Goal: Task Accomplishment & Management: Manage account settings

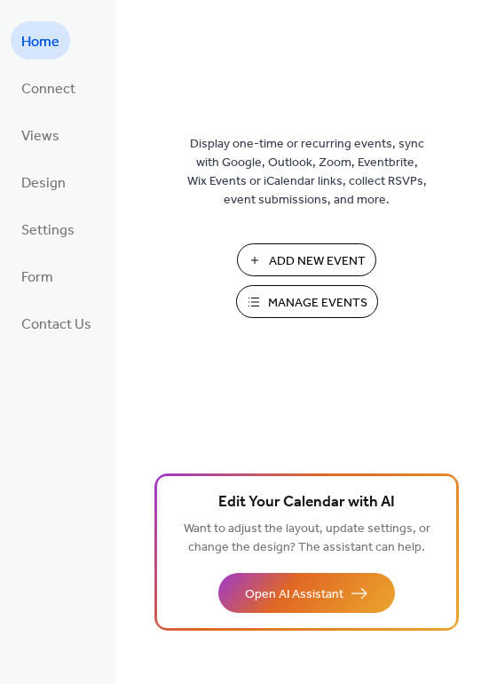
click at [281, 307] on span "Manage Events" at bounding box center [317, 303] width 99 height 19
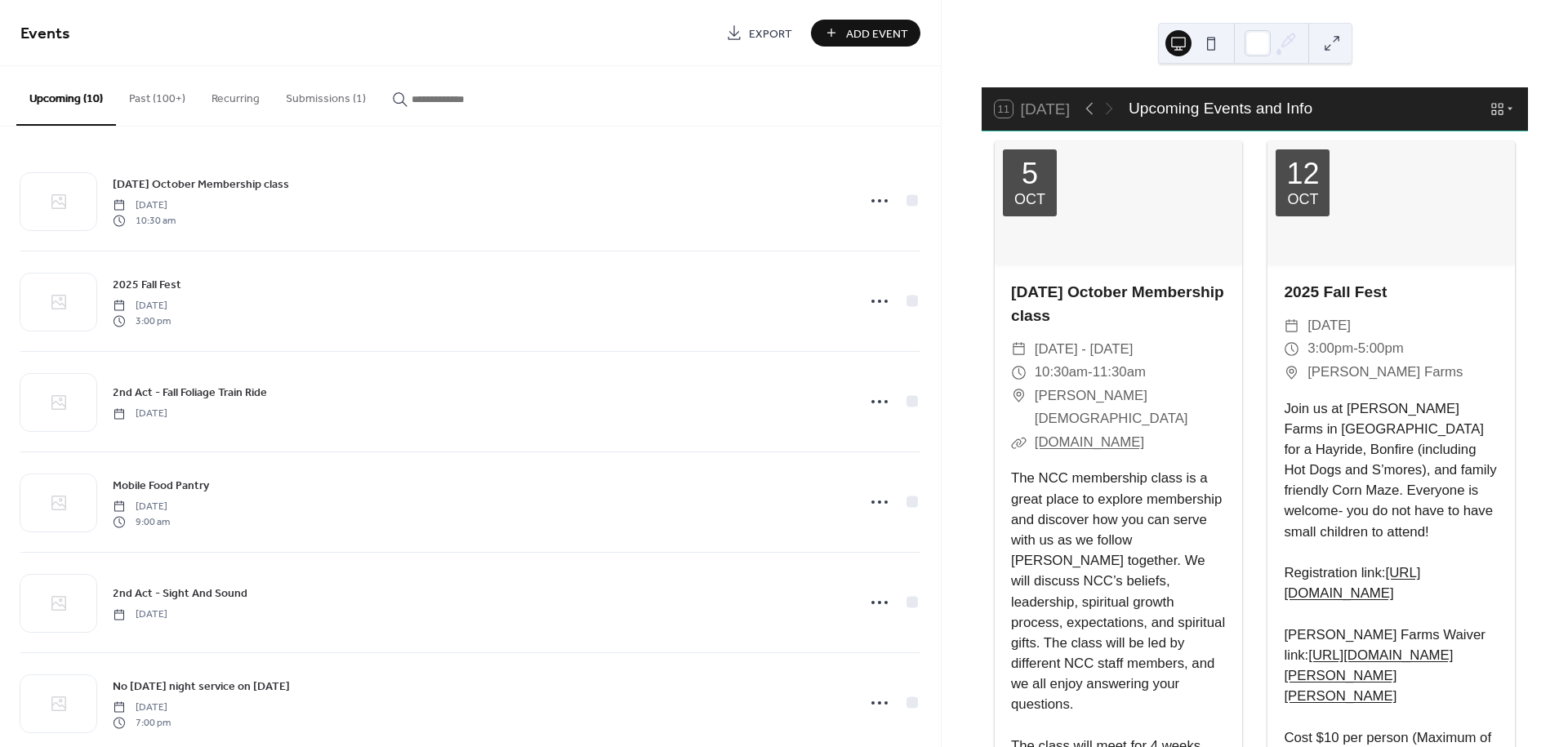
click at [307, 97] on button "Submissions (1)" at bounding box center [326, 95] width 106 height 58
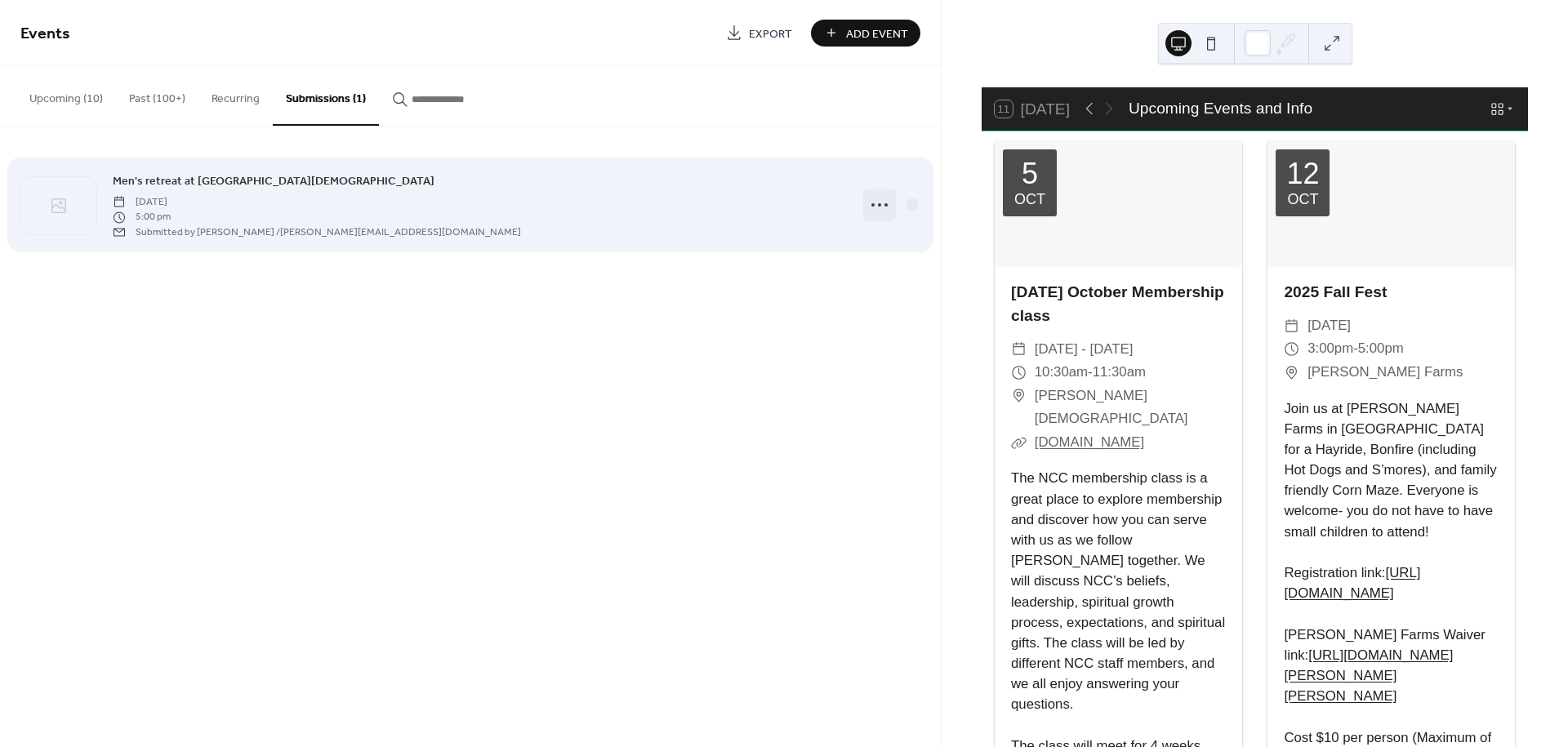
click at [887, 203] on circle at bounding box center [886, 205] width 4 height 4
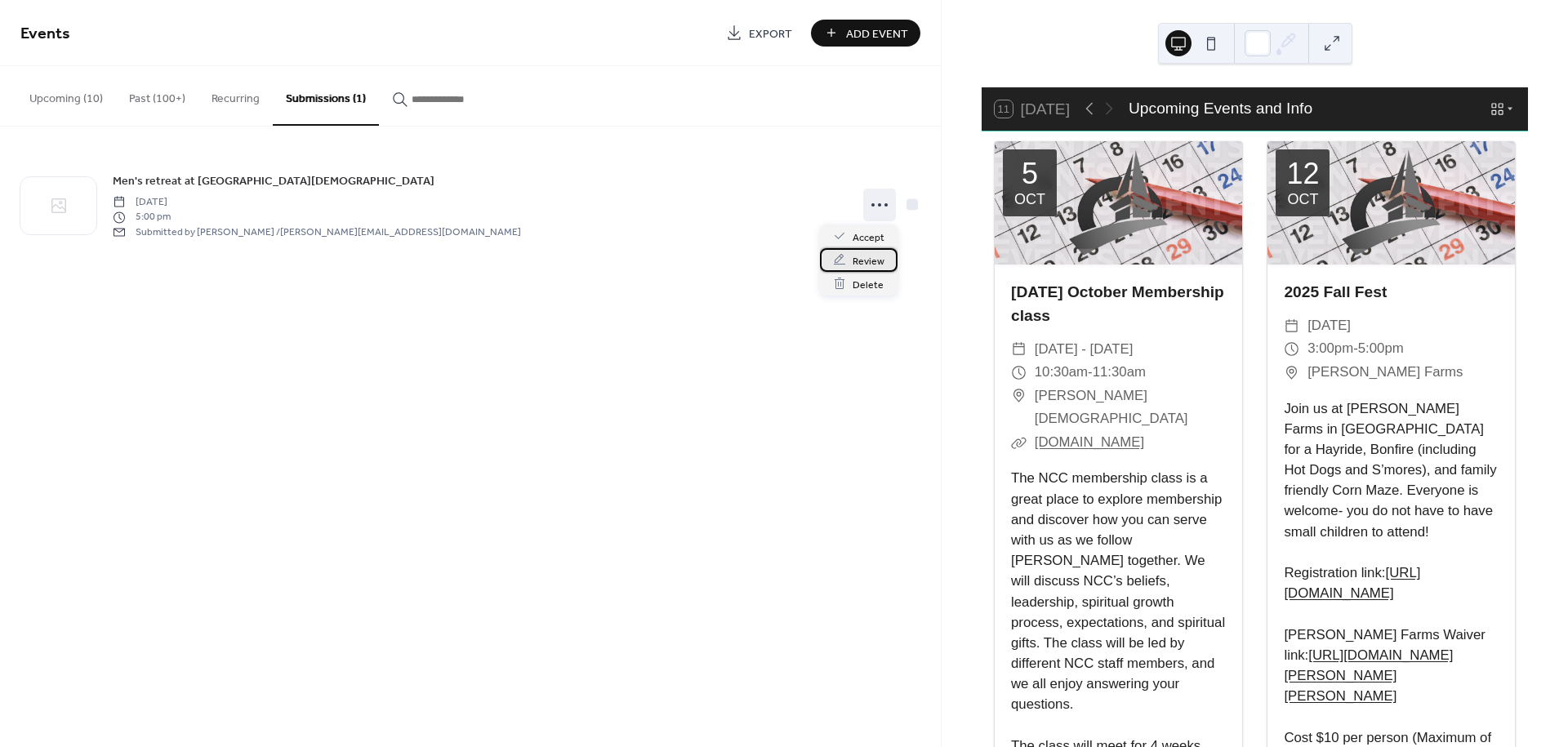
click at [870, 260] on span "Review" at bounding box center [869, 260] width 32 height 17
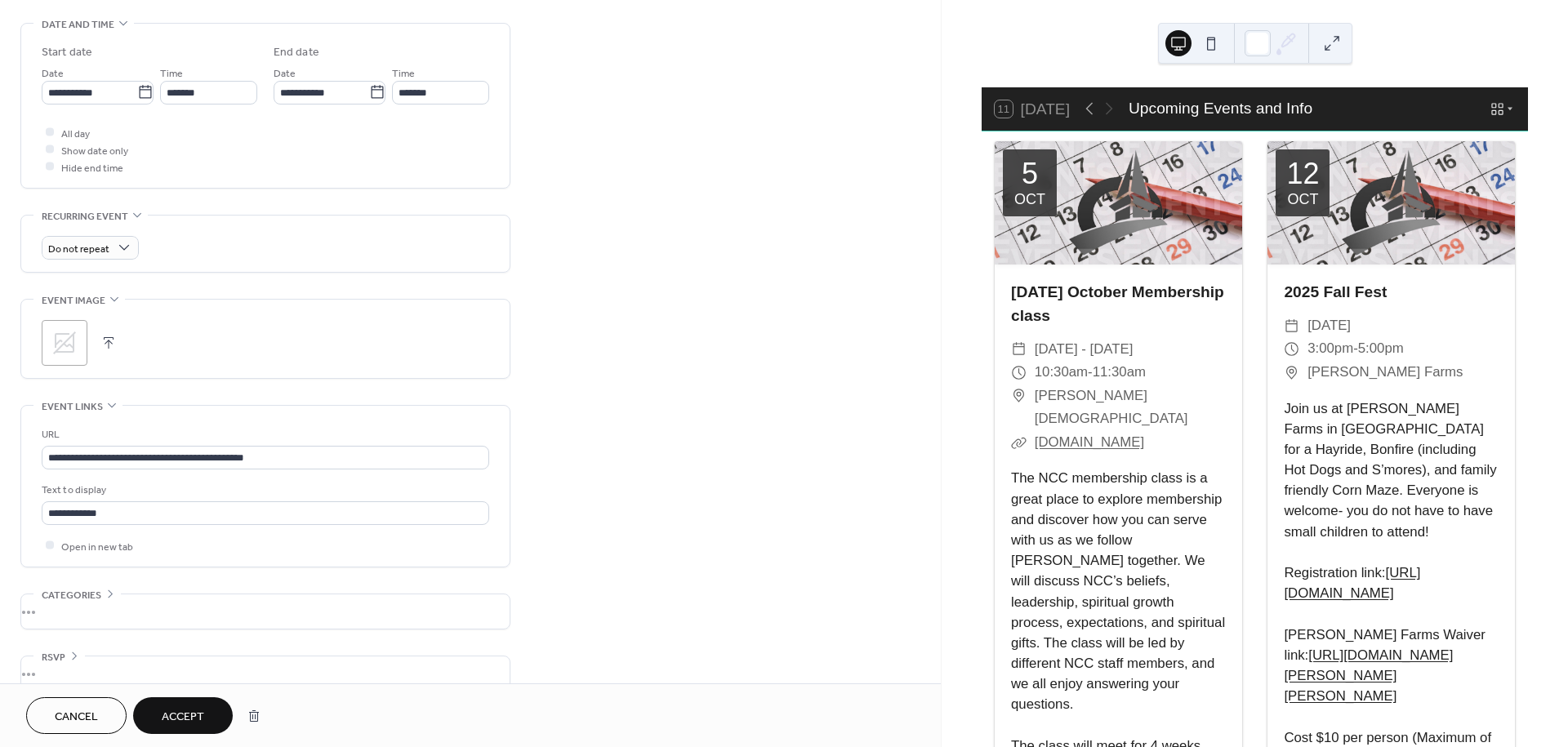
scroll to position [622, 0]
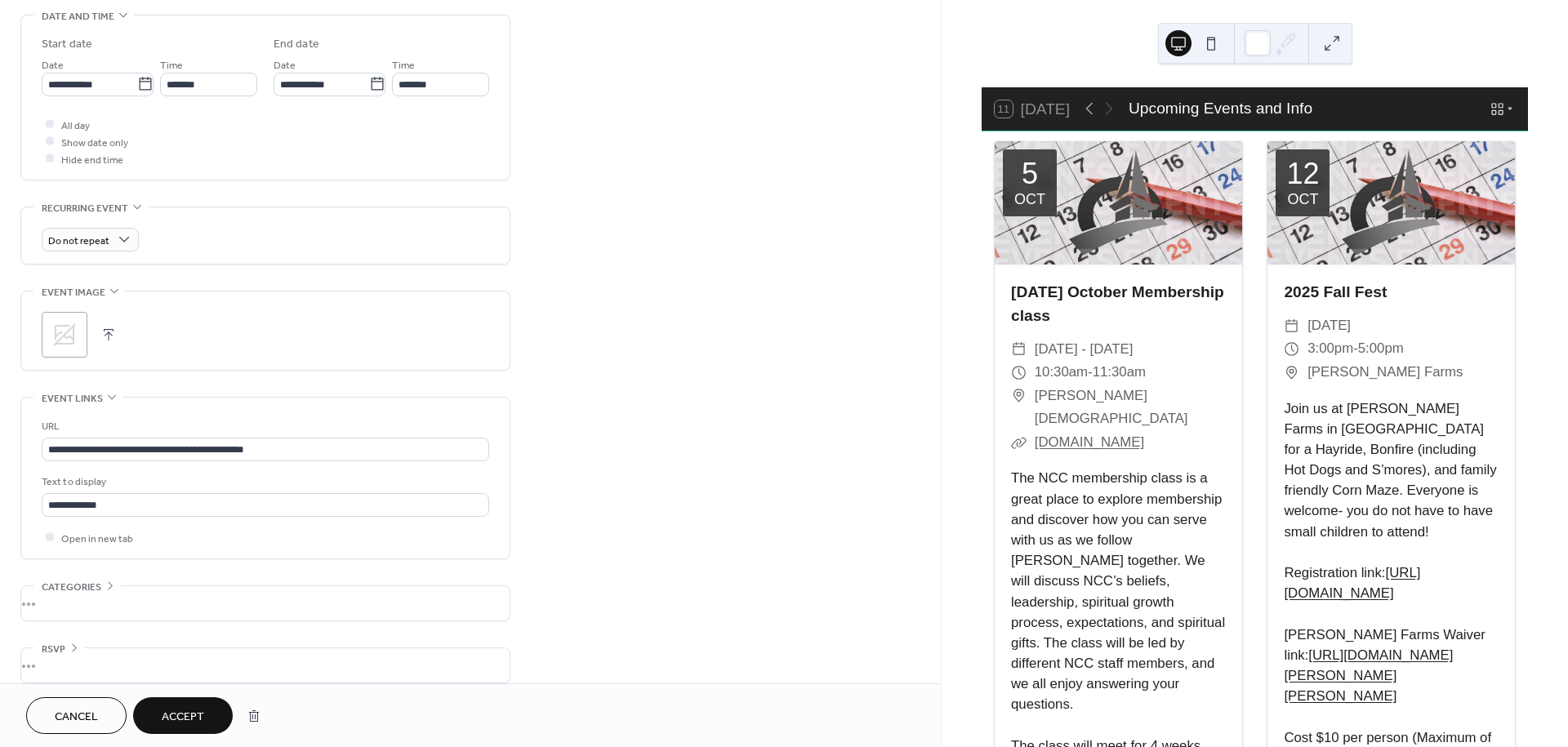
click at [193, 730] on button "Accept" at bounding box center [183, 716] width 99 height 37
